Goal: Task Accomplishment & Management: Understand process/instructions

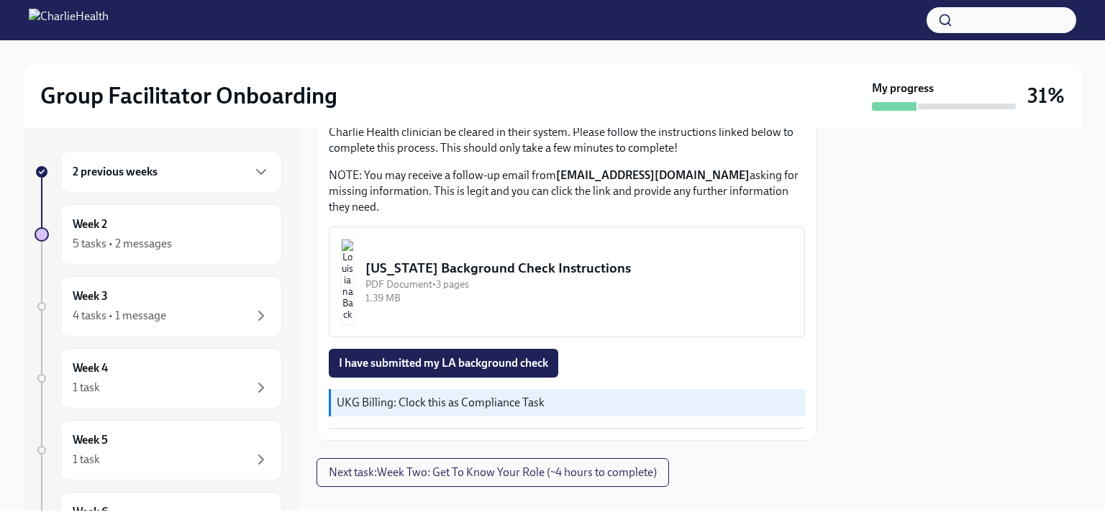
scroll to position [519, 0]
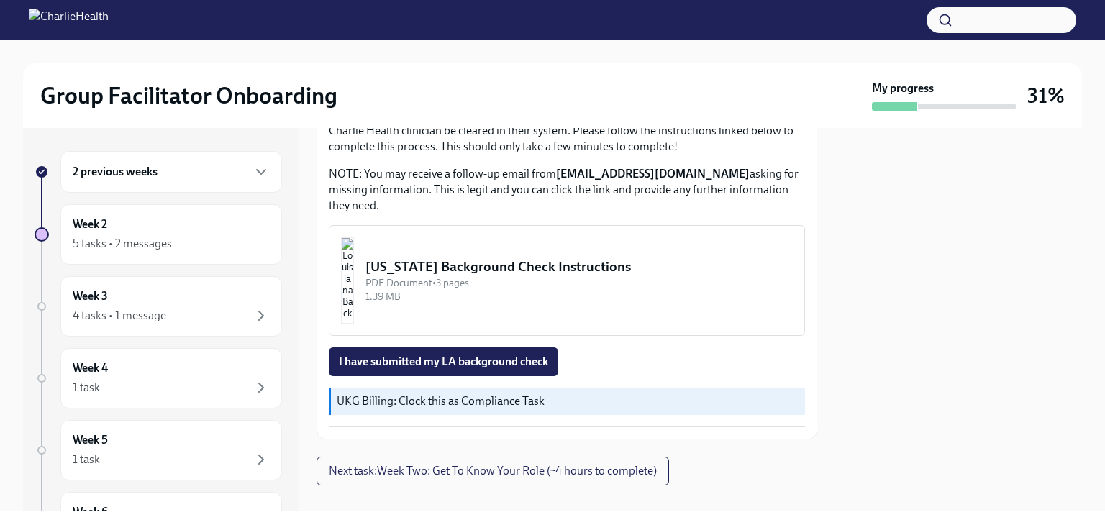
click at [576, 262] on div "[US_STATE] Background Check Instructions" at bounding box center [579, 267] width 427 height 19
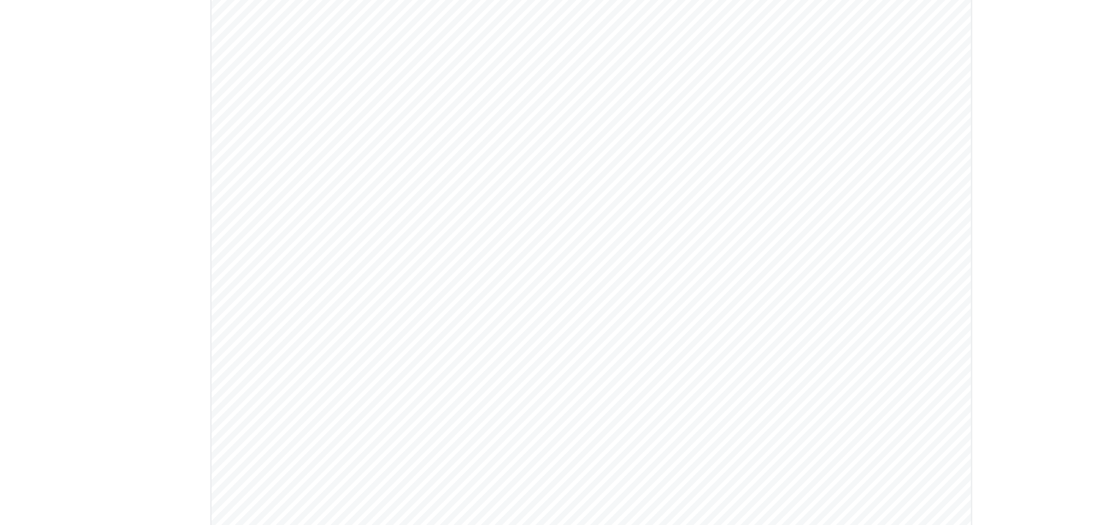
scroll to position [86, 0]
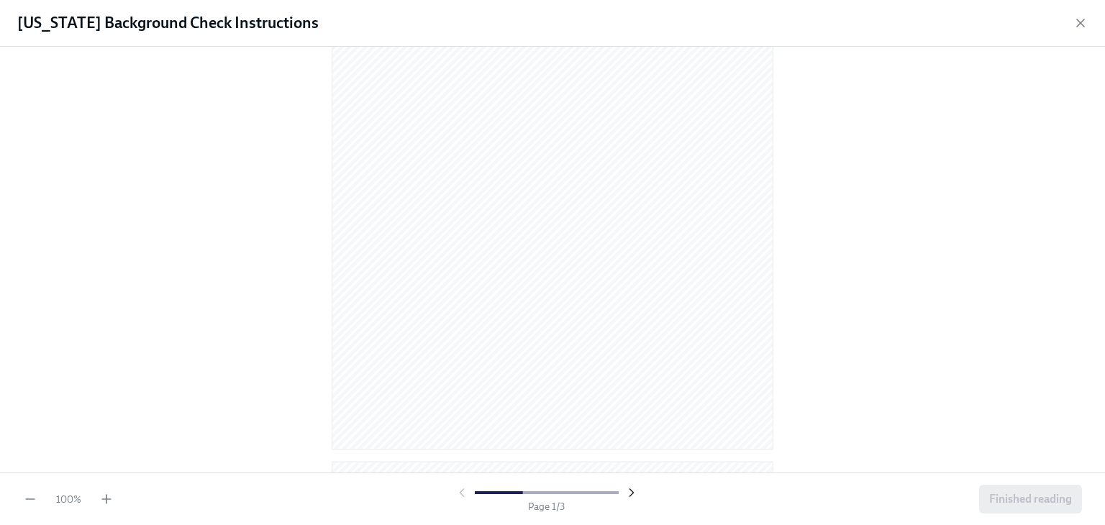
click at [633, 496] on icon "button" at bounding box center [632, 493] width 14 height 14
click at [630, 494] on icon "button" at bounding box center [632, 492] width 4 height 7
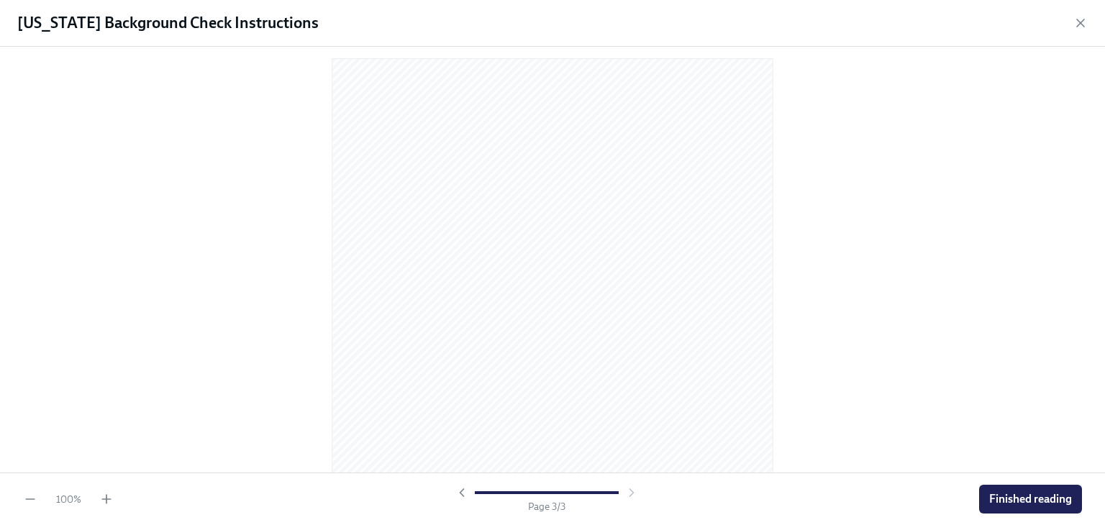
scroll to position [594, 0]
click at [630, 494] on div at bounding box center [547, 493] width 184 height 14
click at [1012, 493] on span "Finished reading" at bounding box center [1031, 499] width 83 height 14
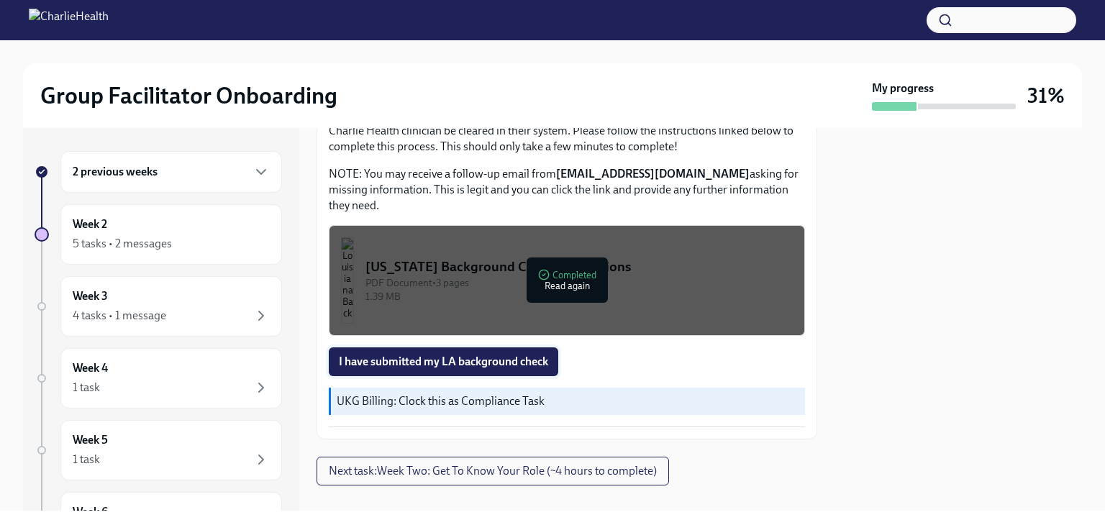
click at [485, 365] on span "I have submitted my LA background check" at bounding box center [443, 362] width 209 height 14
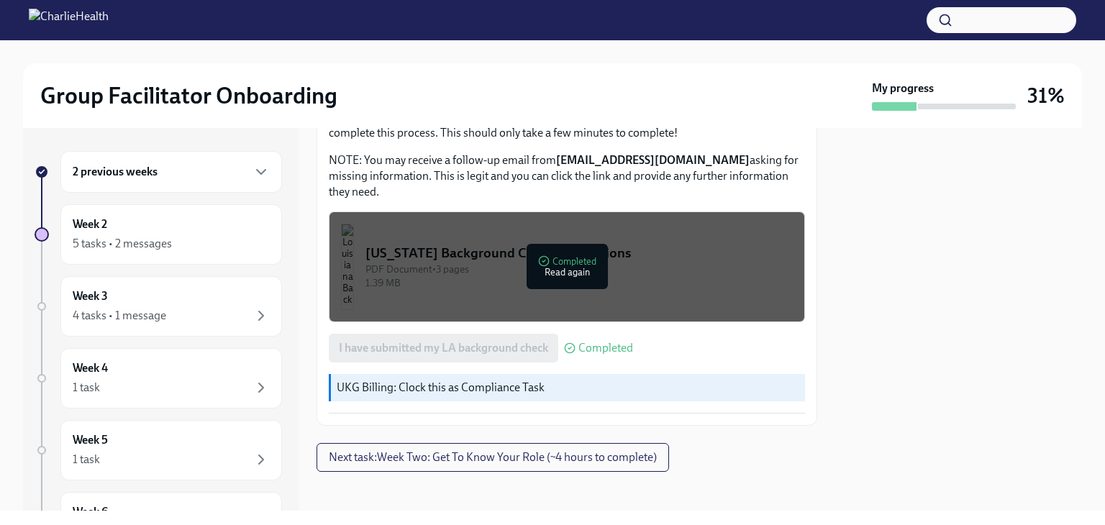
scroll to position [538, 0]
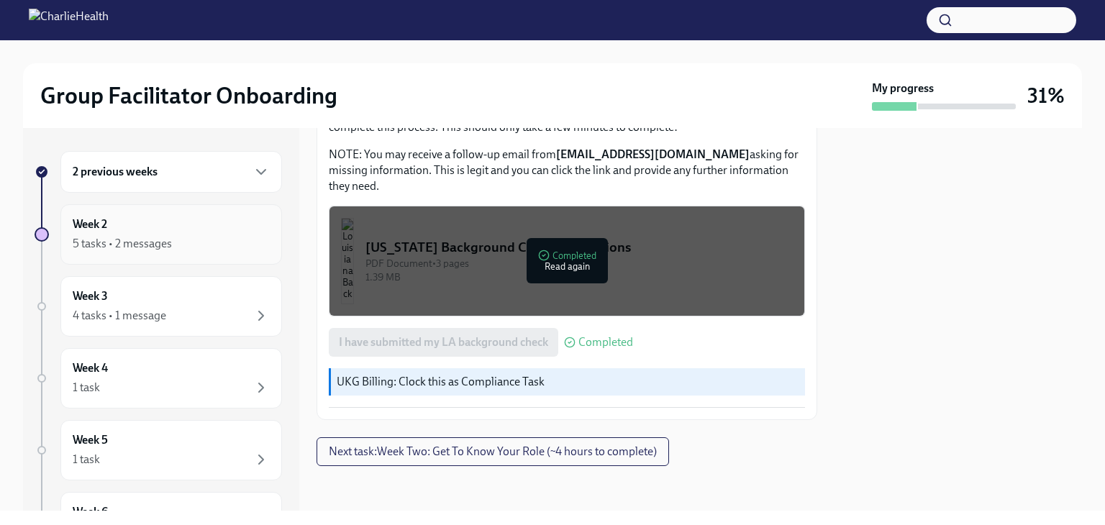
click at [130, 227] on div "Week 2 5 tasks • 2 messages" at bounding box center [171, 235] width 197 height 36
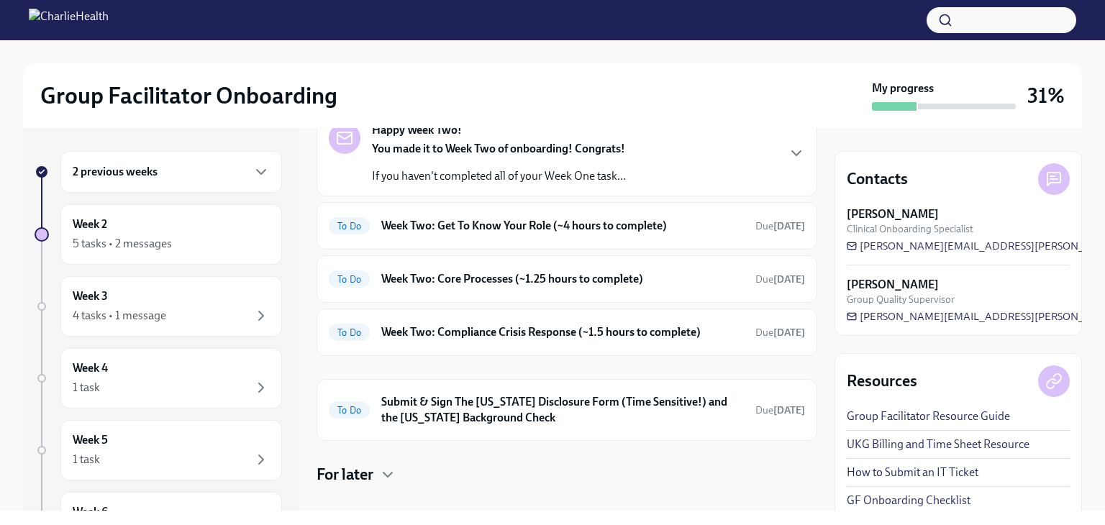
scroll to position [83, 0]
click at [510, 326] on h6 "Week Two: Compliance Crisis Response (~1.5 hours to complete)" at bounding box center [562, 334] width 363 height 16
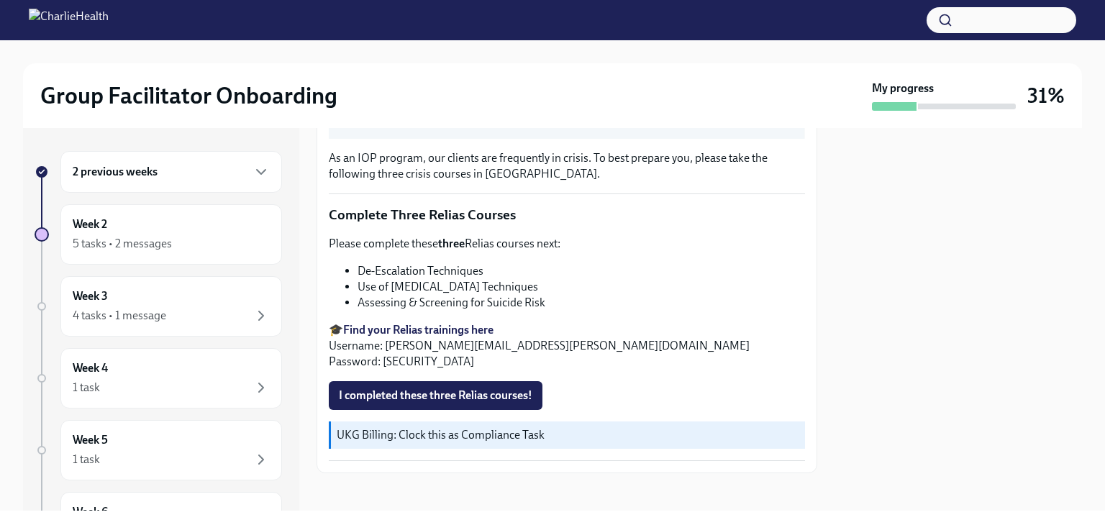
scroll to position [493, 0]
click at [412, 322] on strong "Find your Relias trainings here" at bounding box center [418, 329] width 150 height 14
click at [415, 322] on strong "Find your Relias trainings here" at bounding box center [418, 329] width 150 height 14
click at [426, 393] on span "I completed these three Relias courses!" at bounding box center [436, 394] width 194 height 14
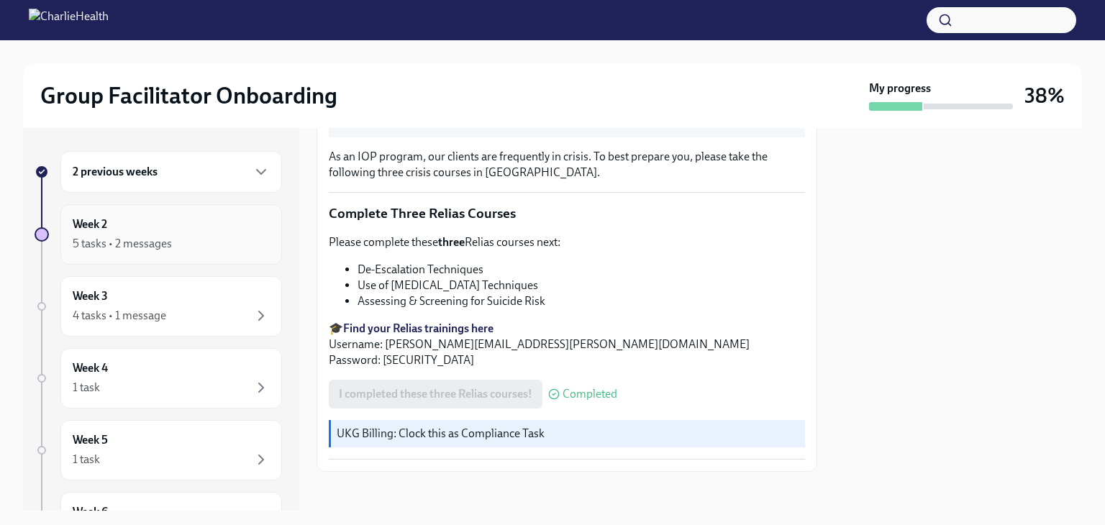
click at [110, 226] on div "Week 2 5 tasks • 2 messages" at bounding box center [171, 235] width 197 height 36
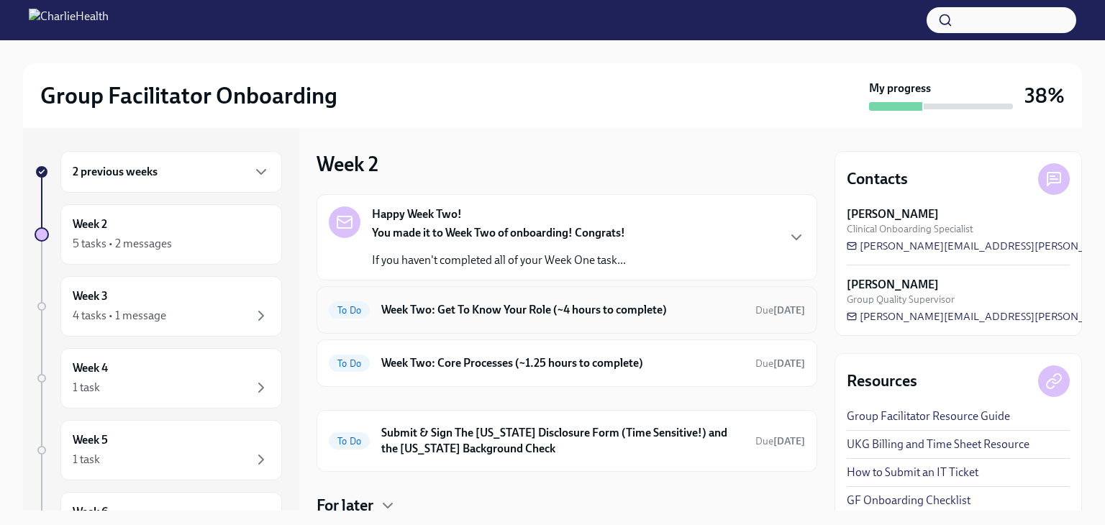
click at [571, 303] on h6 "Week Two: Get To Know Your Role (~4 hours to complete)" at bounding box center [562, 310] width 363 height 16
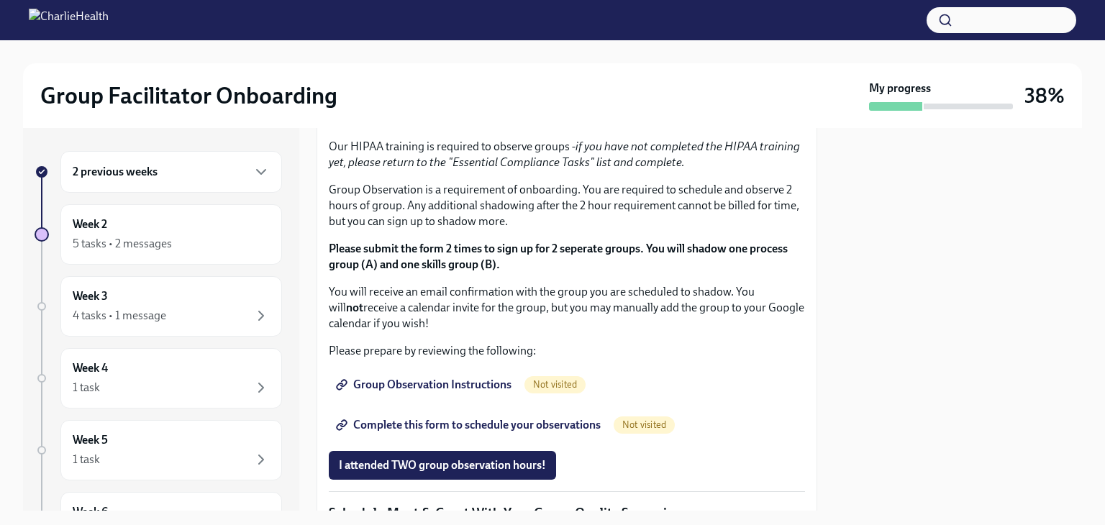
scroll to position [733, 0]
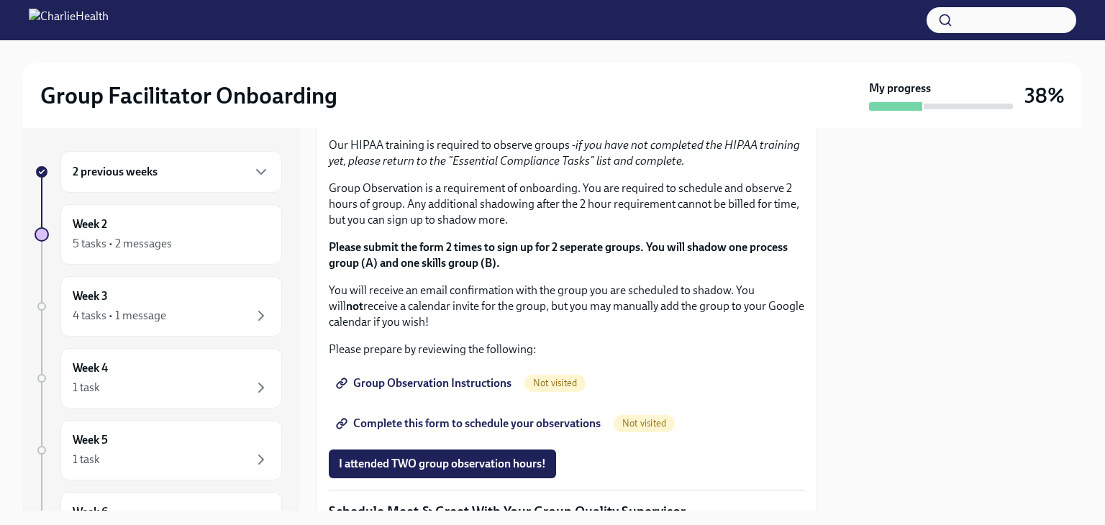
click at [501, 14] on strong "Click here to access your Docebo!" at bounding box center [425, 8] width 165 height 14
click at [413, 14] on strong "Click here to access your Docebo!" at bounding box center [425, 8] width 165 height 14
click at [371, 76] on span "I completed these three Docebo courses!" at bounding box center [440, 69] width 202 height 14
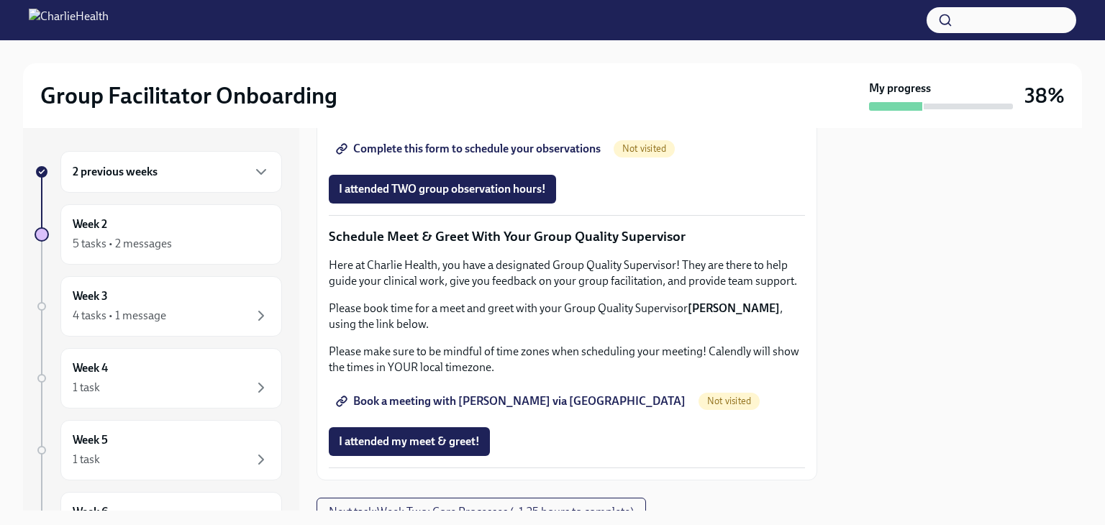
scroll to position [1010, 0]
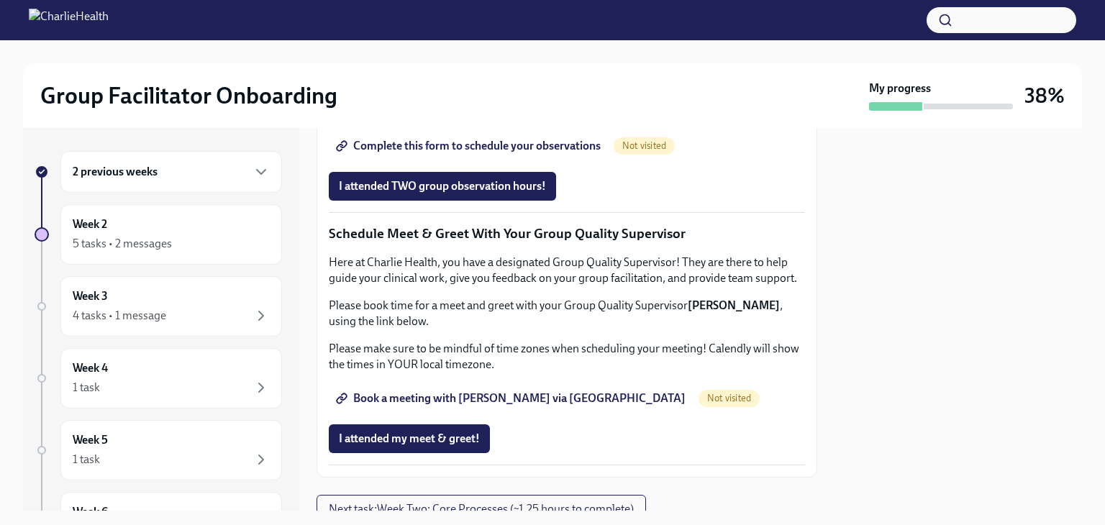
click at [490, 113] on span "Group Observation Instructions" at bounding box center [425, 106] width 173 height 14
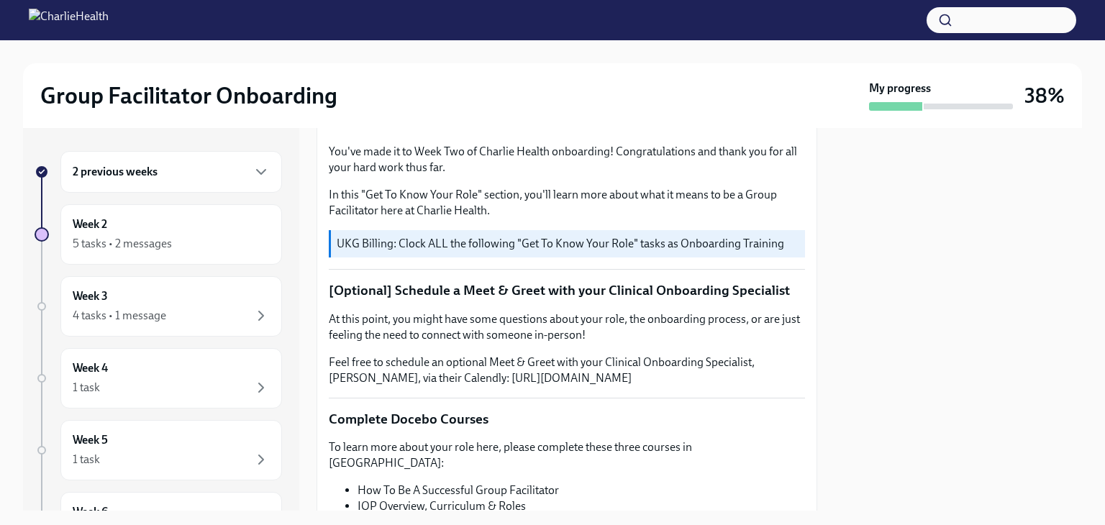
scroll to position [102, 0]
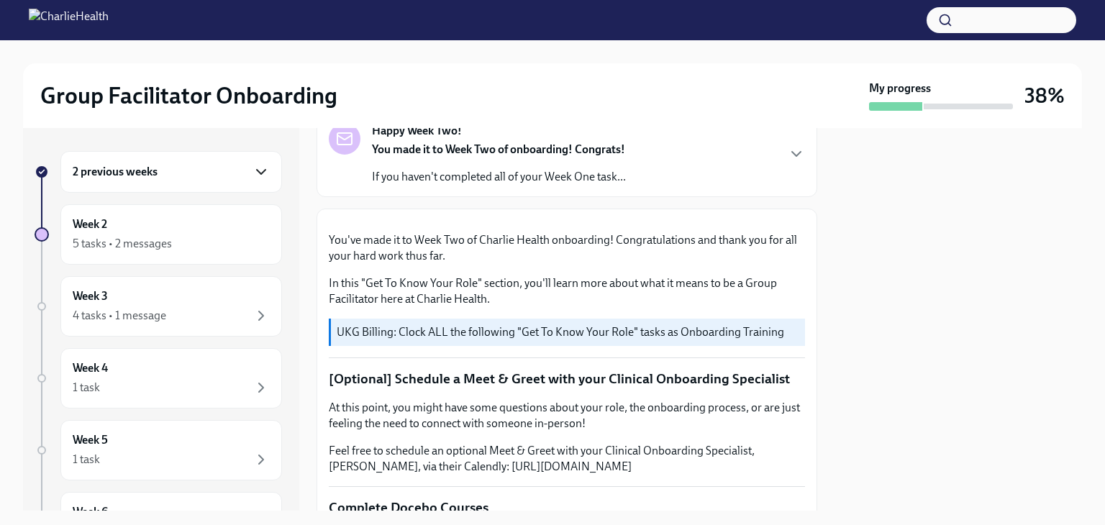
click at [253, 171] on icon "button" at bounding box center [261, 171] width 17 height 17
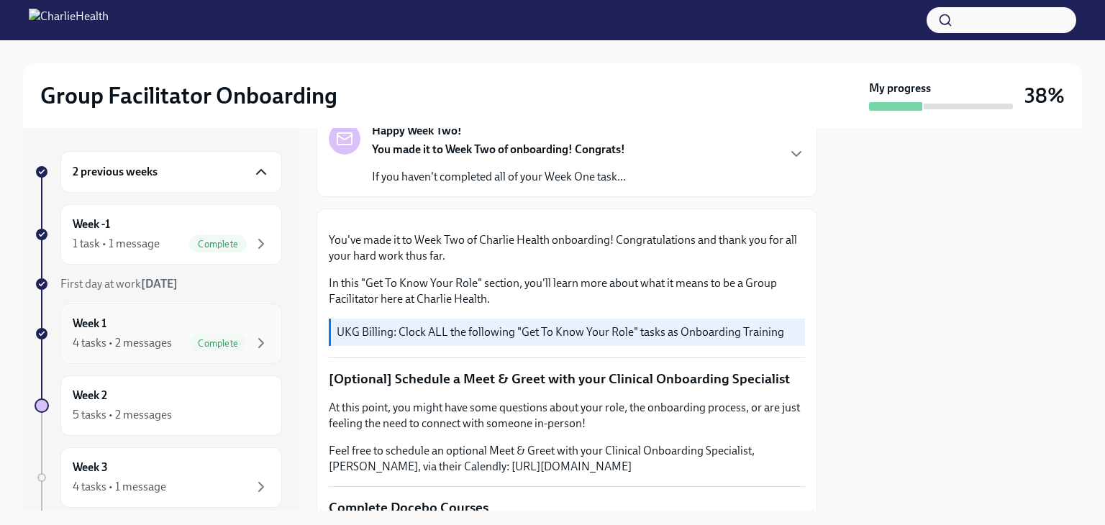
click at [153, 321] on div "Week 1 4 tasks • 2 messages Complete" at bounding box center [171, 334] width 197 height 36
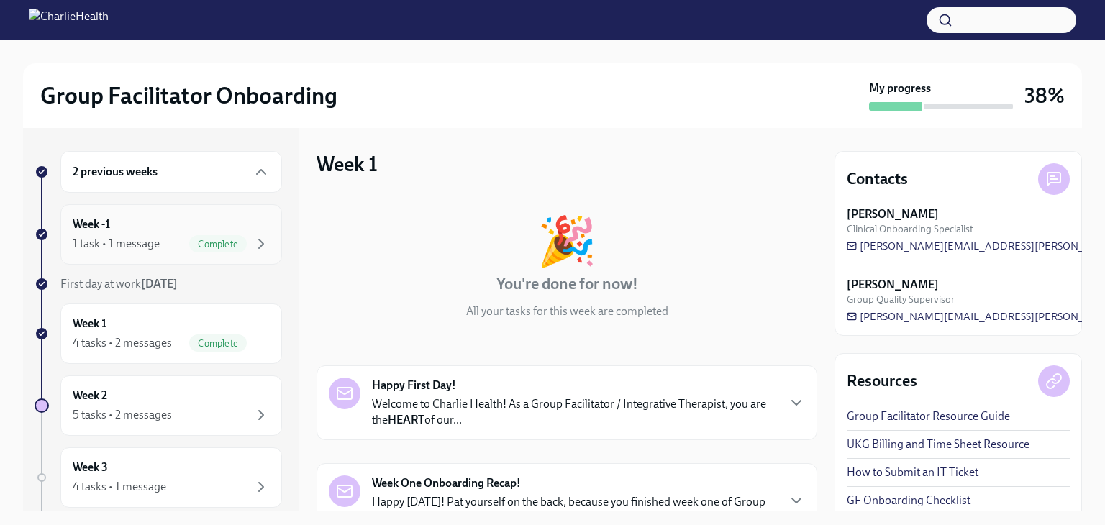
click at [175, 240] on div "1 task • 1 message Complete" at bounding box center [171, 243] width 197 height 17
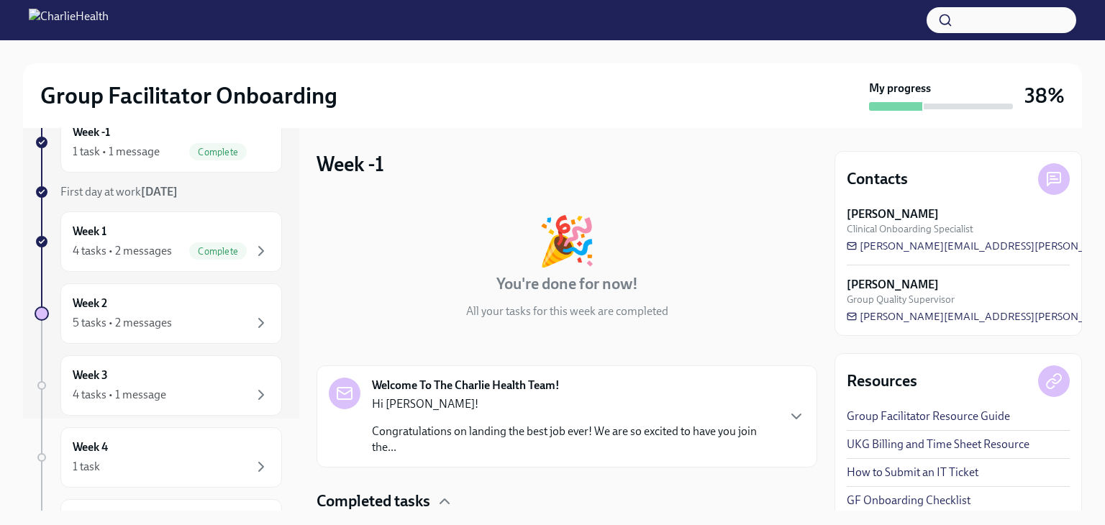
scroll to position [94, 0]
click at [222, 300] on div "Week 2 5 tasks • 2 messages" at bounding box center [171, 312] width 197 height 36
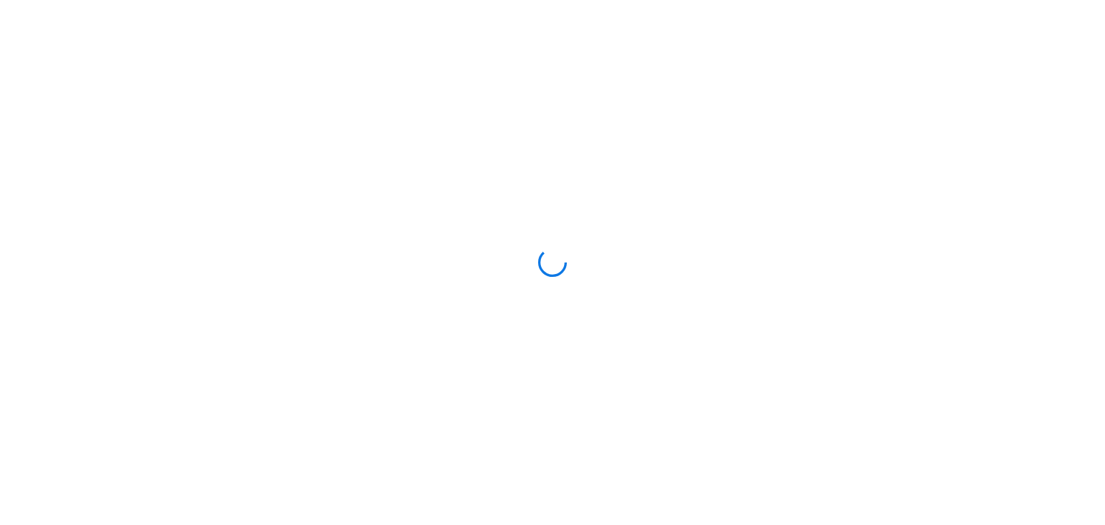
click at [542, 285] on div at bounding box center [552, 262] width 1105 height 525
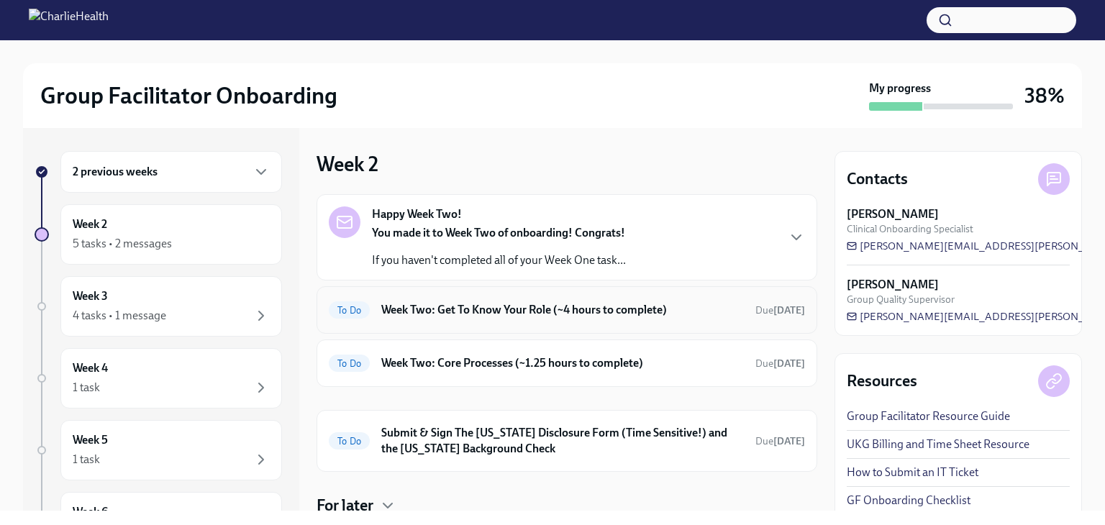
click at [538, 306] on h6 "Week Two: Get To Know Your Role (~4 hours to complete)" at bounding box center [562, 310] width 363 height 16
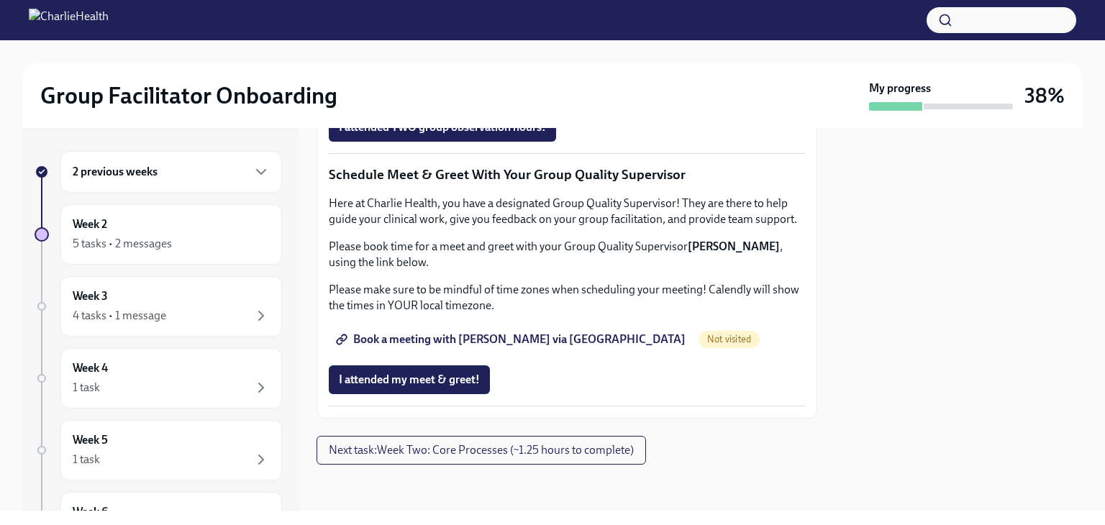
scroll to position [1217, 0]
click at [576, 94] on span "Complete this form to schedule your observations" at bounding box center [470, 87] width 262 height 14
click at [454, 347] on span "Book a meeting with [PERSON_NAME] via [GEOGRAPHIC_DATA]" at bounding box center [512, 339] width 347 height 14
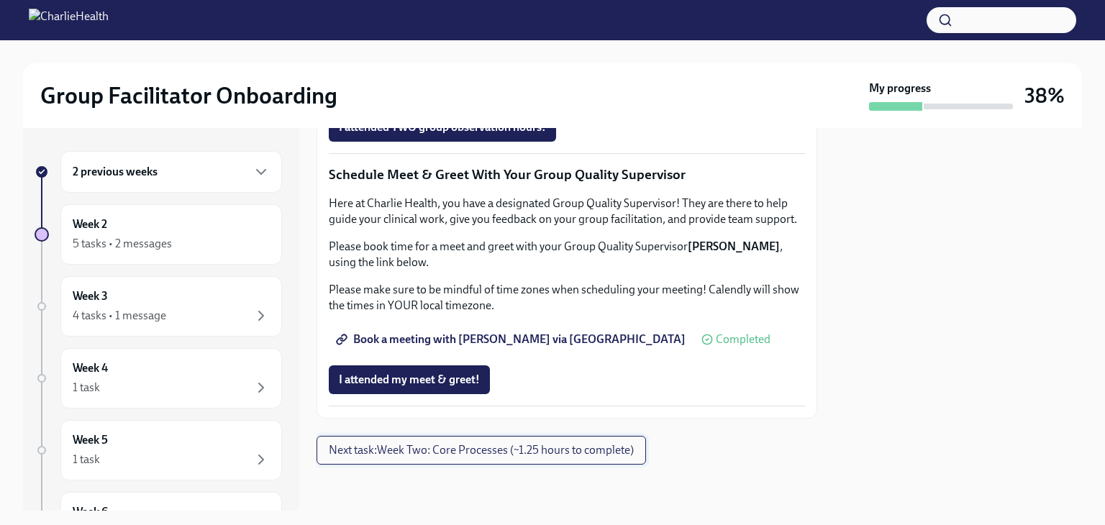
click at [572, 448] on span "Next task : Week Two: Core Processes (~1.25 hours to complete)" at bounding box center [481, 450] width 305 height 14
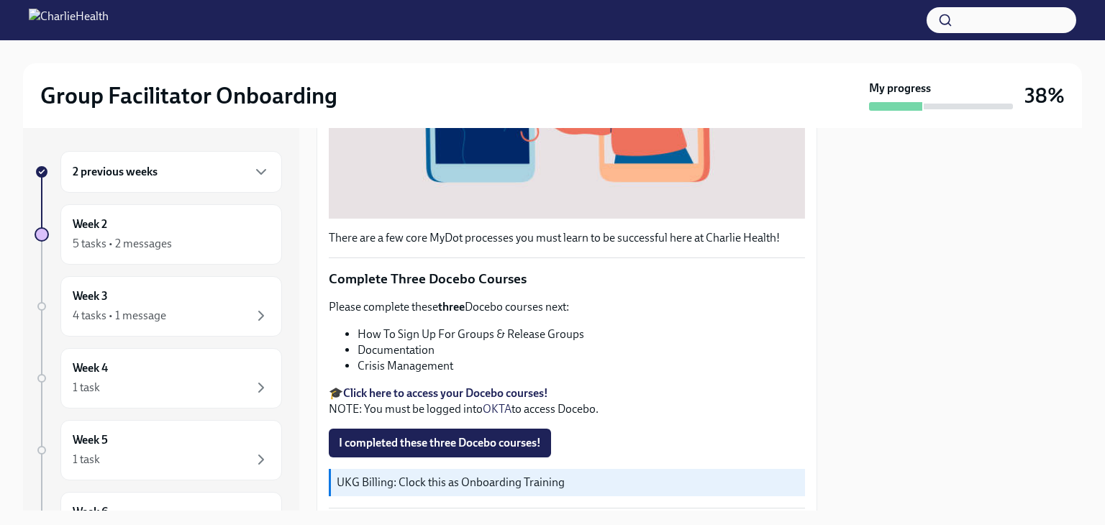
scroll to position [429, 0]
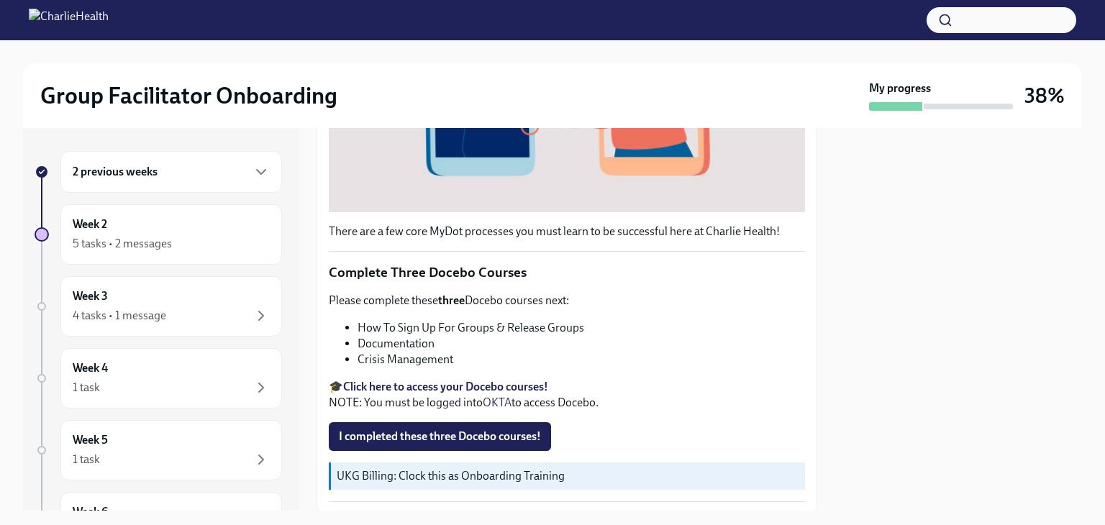
click at [502, 380] on strong "Click here to access your Docebo courses!" at bounding box center [445, 387] width 205 height 14
